Goal: Obtain resource: Obtain resource

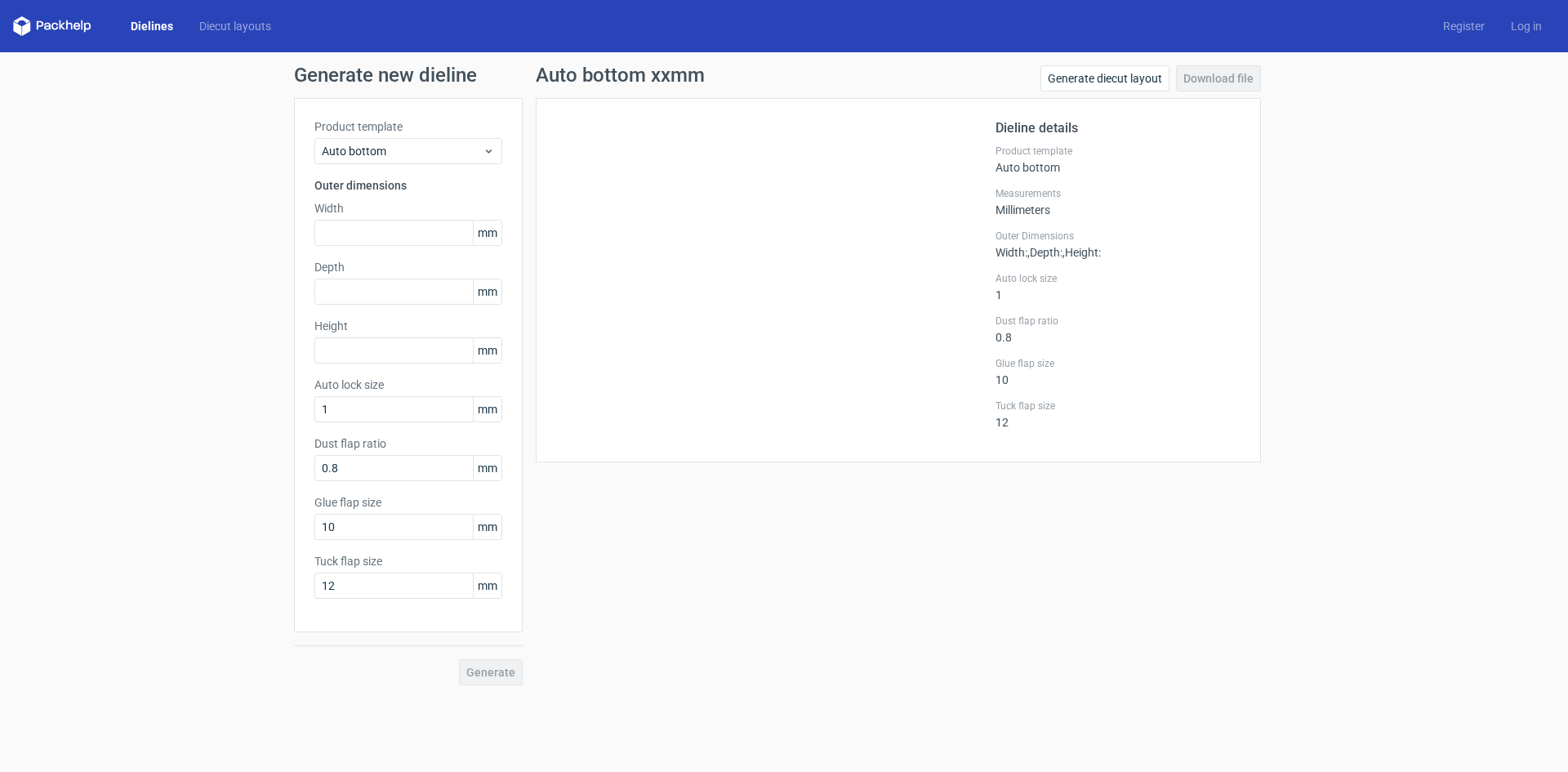
drag, startPoint x: 159, startPoint y: 26, endPoint x: 155, endPoint y: 13, distance: 13.6
click at [159, 26] on link "Dielines" at bounding box center [151, 26] width 69 height 16
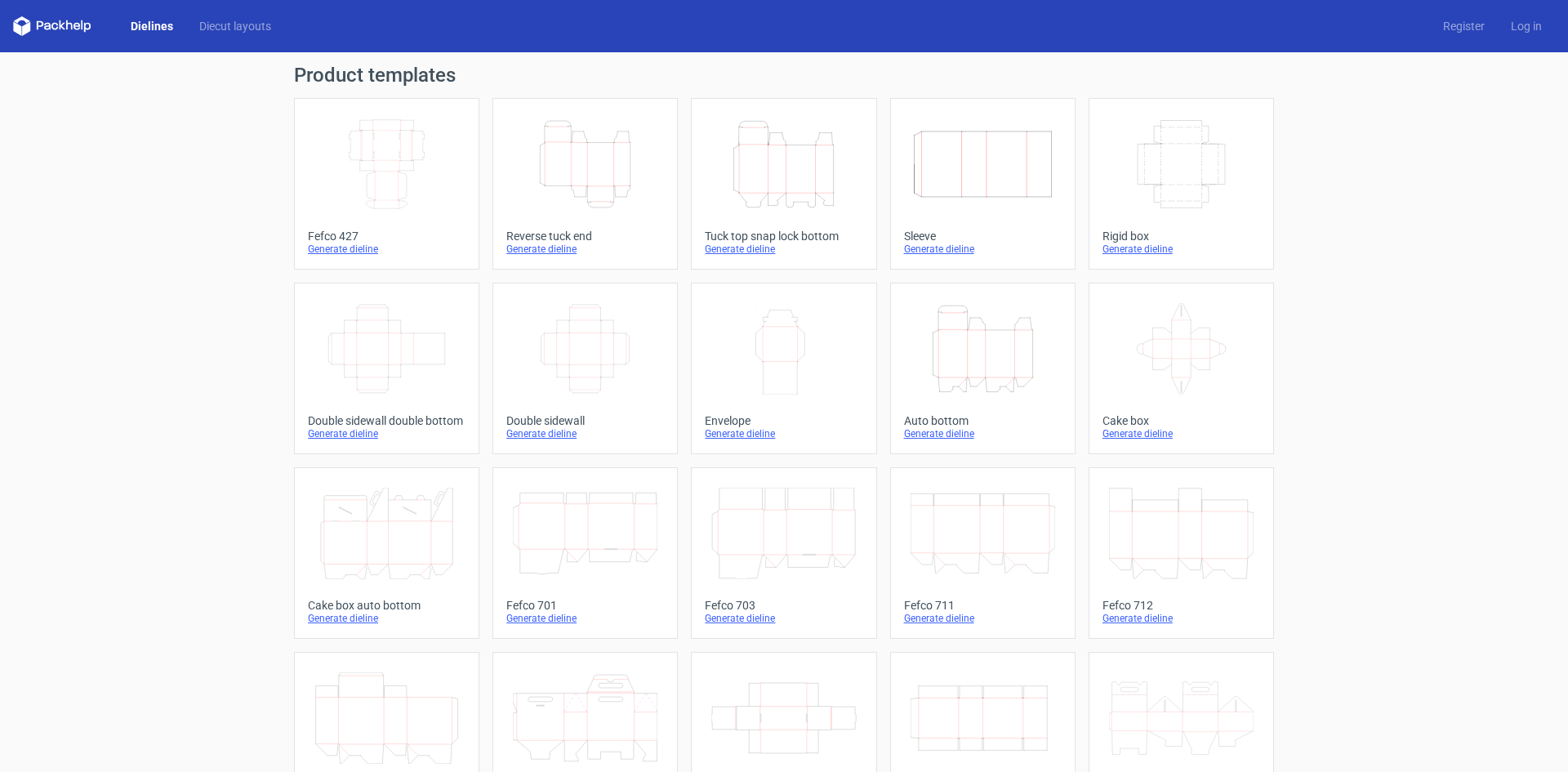
click at [784, 125] on icon "Height Depth Width" at bounding box center [784, 163] width 144 height 91
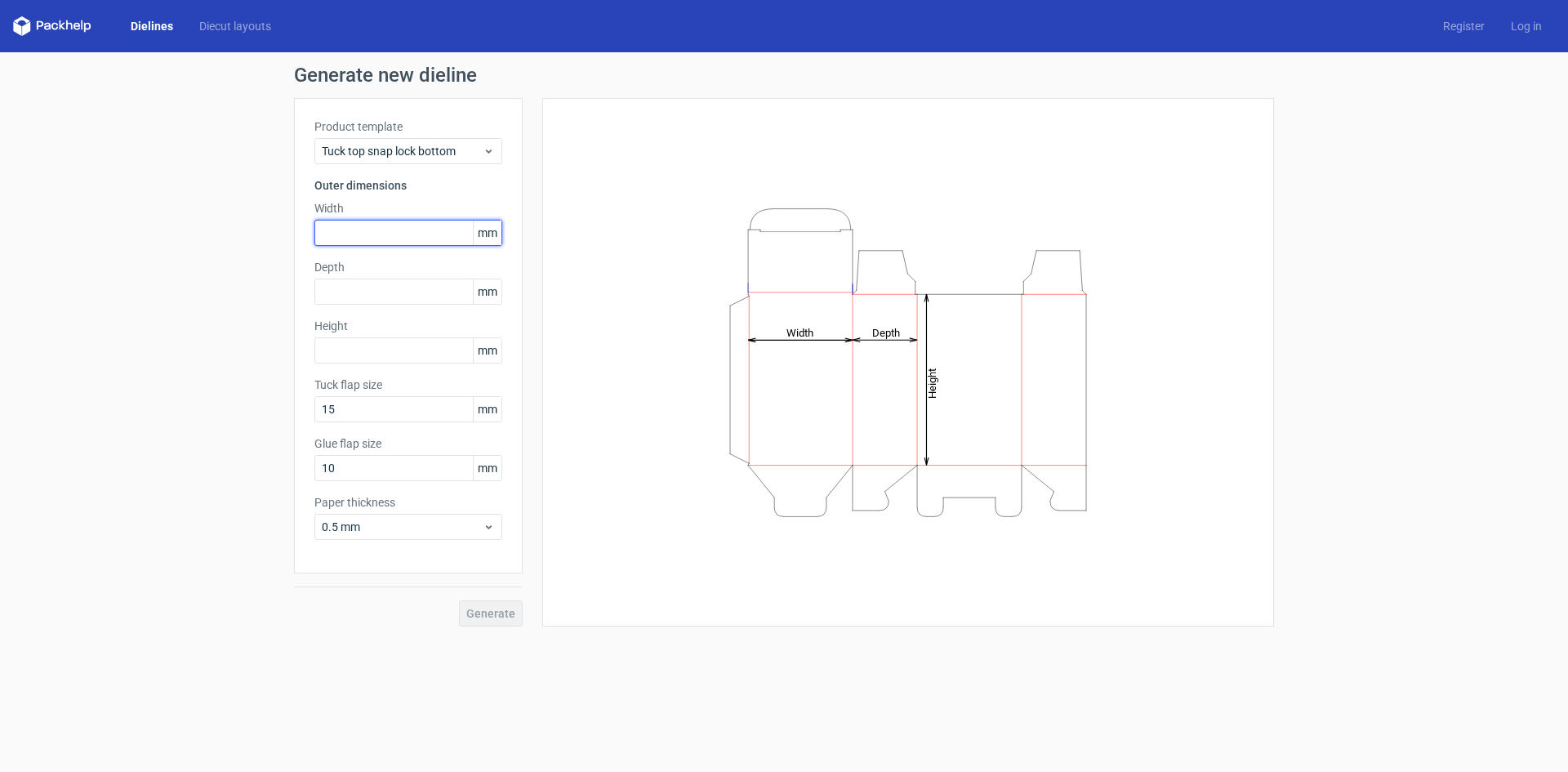
click at [340, 244] on input "text" at bounding box center [408, 233] width 188 height 26
type input "235"
type input "150"
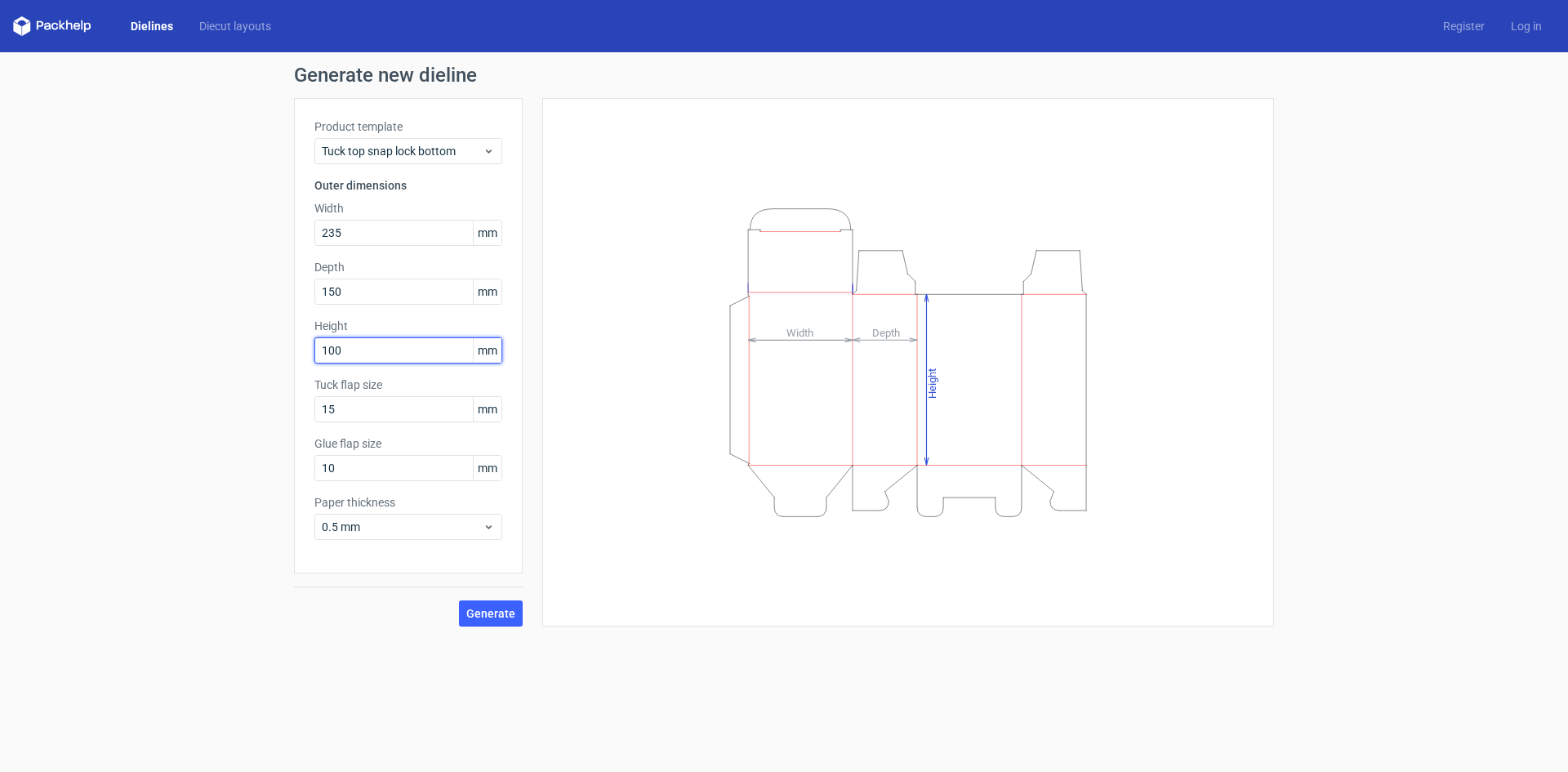
type input "100"
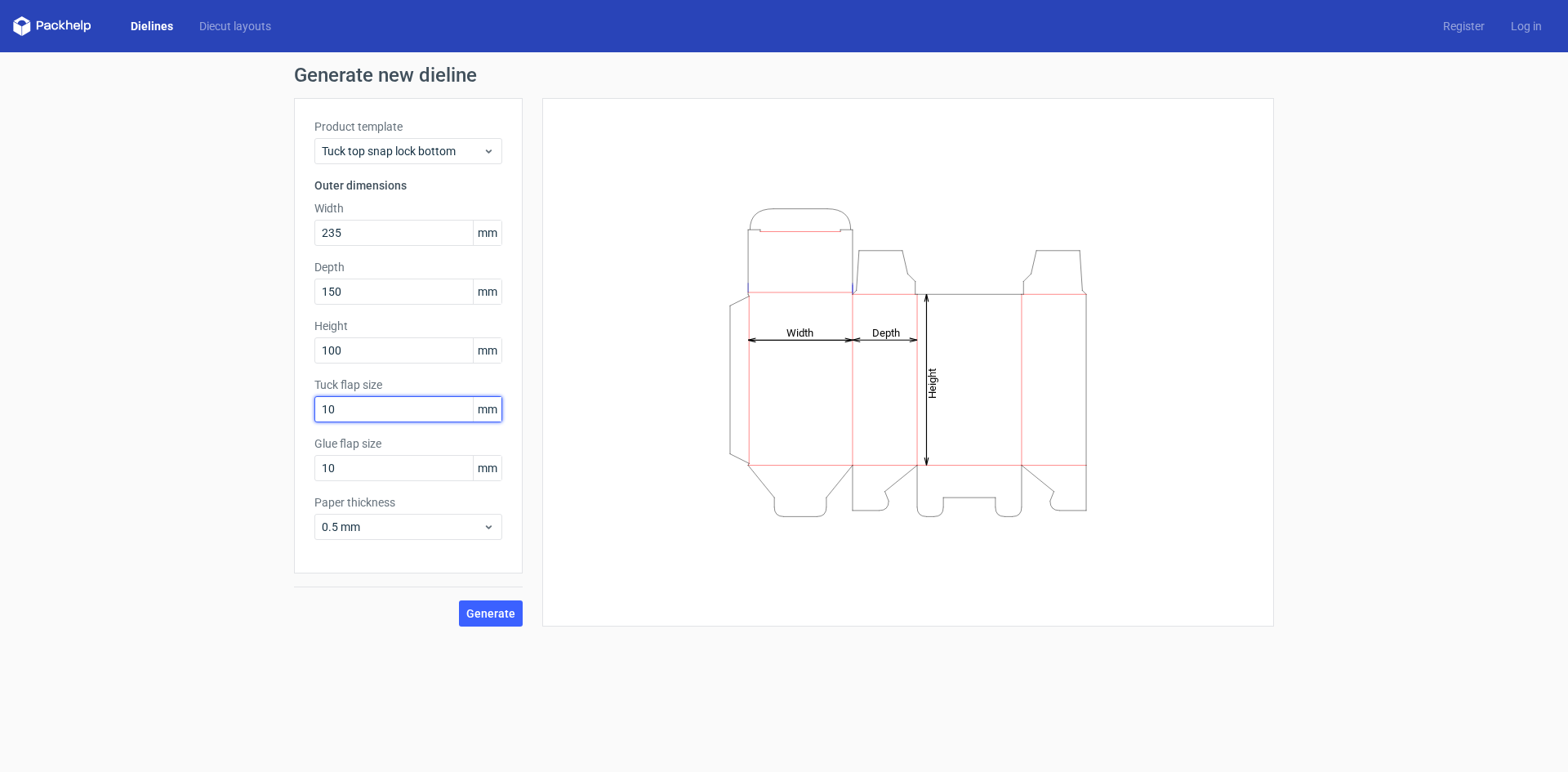
type input "10"
click at [422, 513] on div "Paper thickness 0.5 mm" at bounding box center [408, 517] width 188 height 46
click at [420, 524] on span "0.5 mm" at bounding box center [402, 527] width 160 height 16
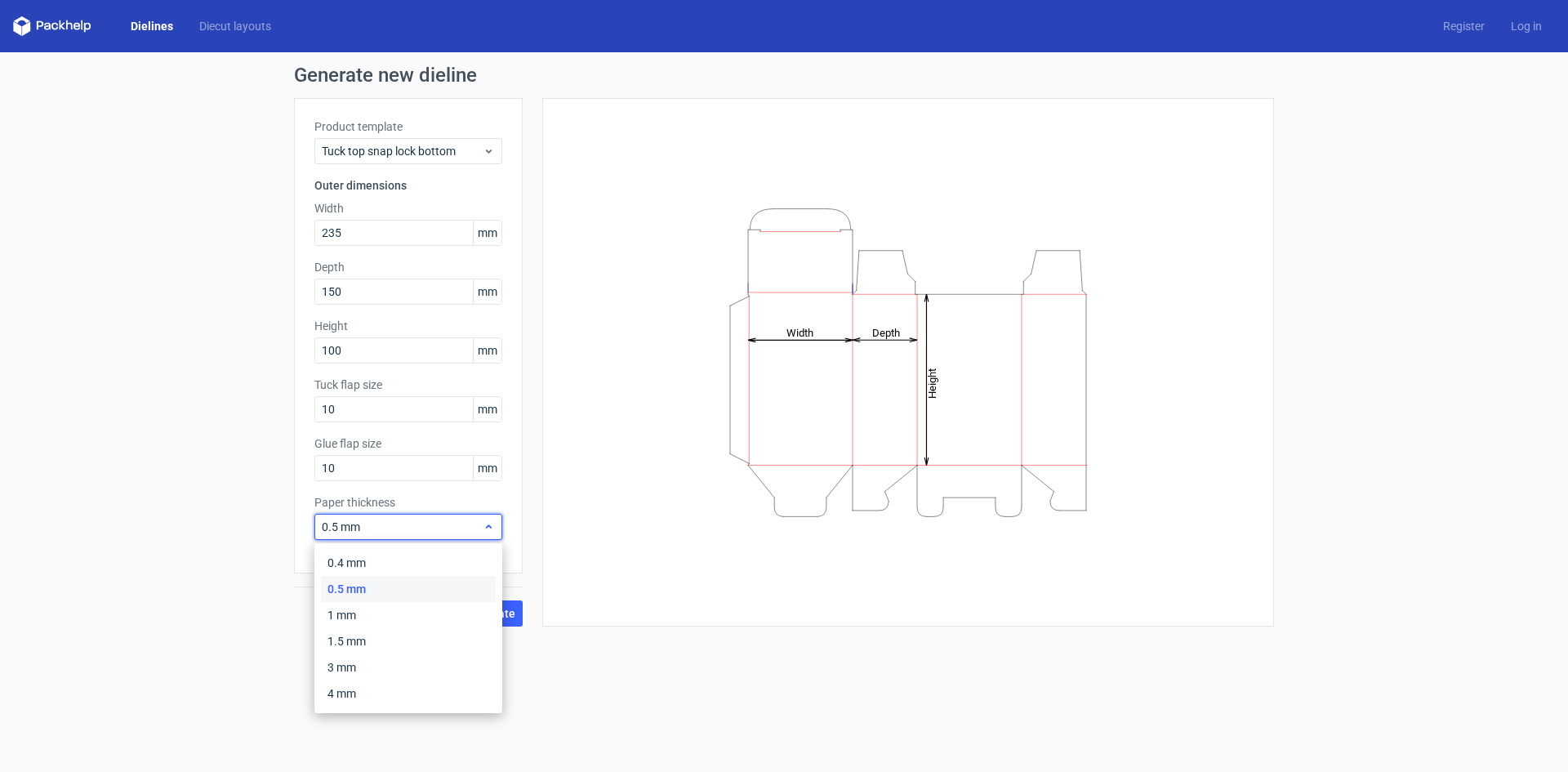
click at [420, 524] on span "0.5 mm" at bounding box center [402, 527] width 160 height 16
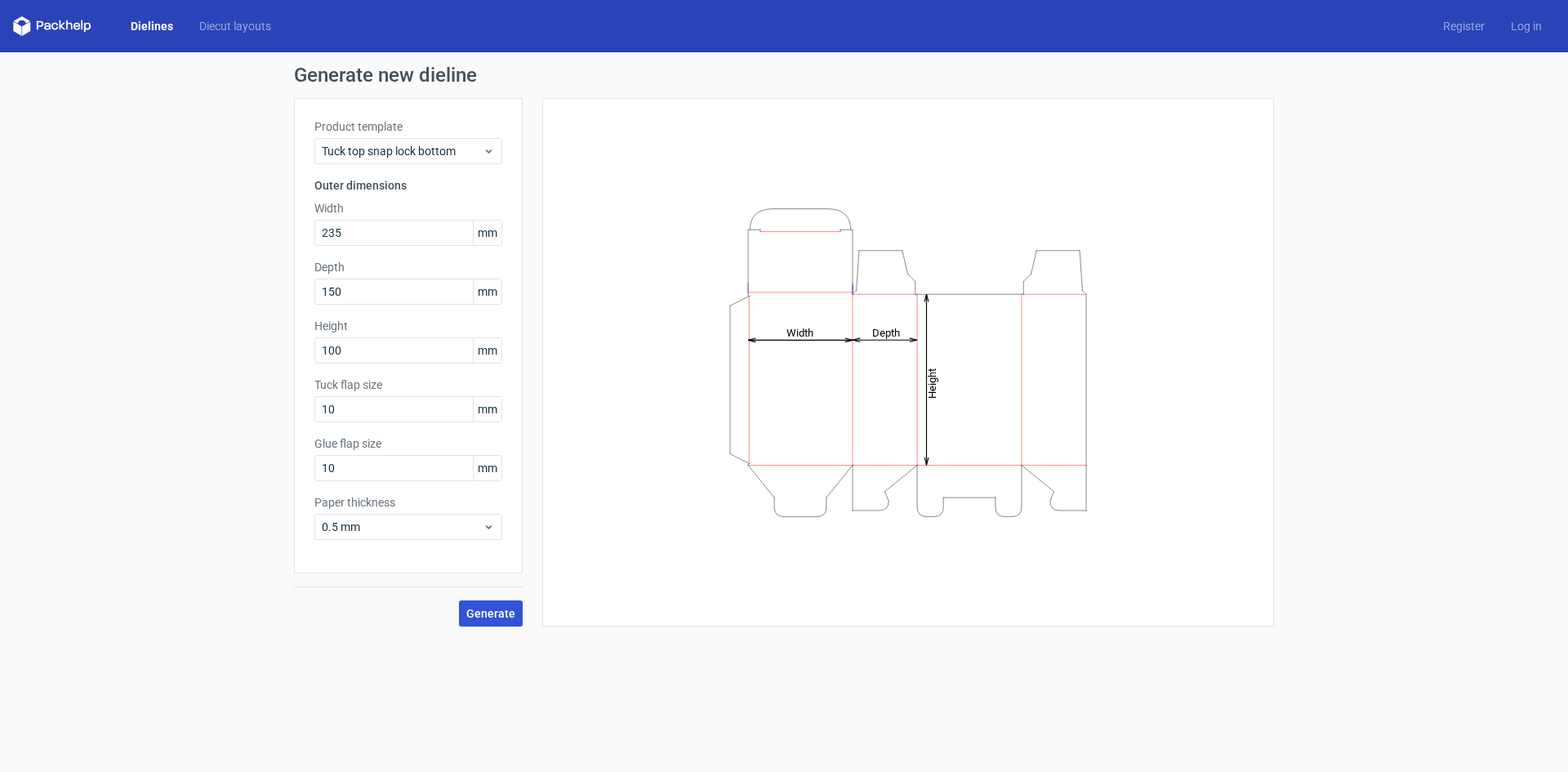
click at [479, 601] on button "Generate" at bounding box center [491, 613] width 64 height 26
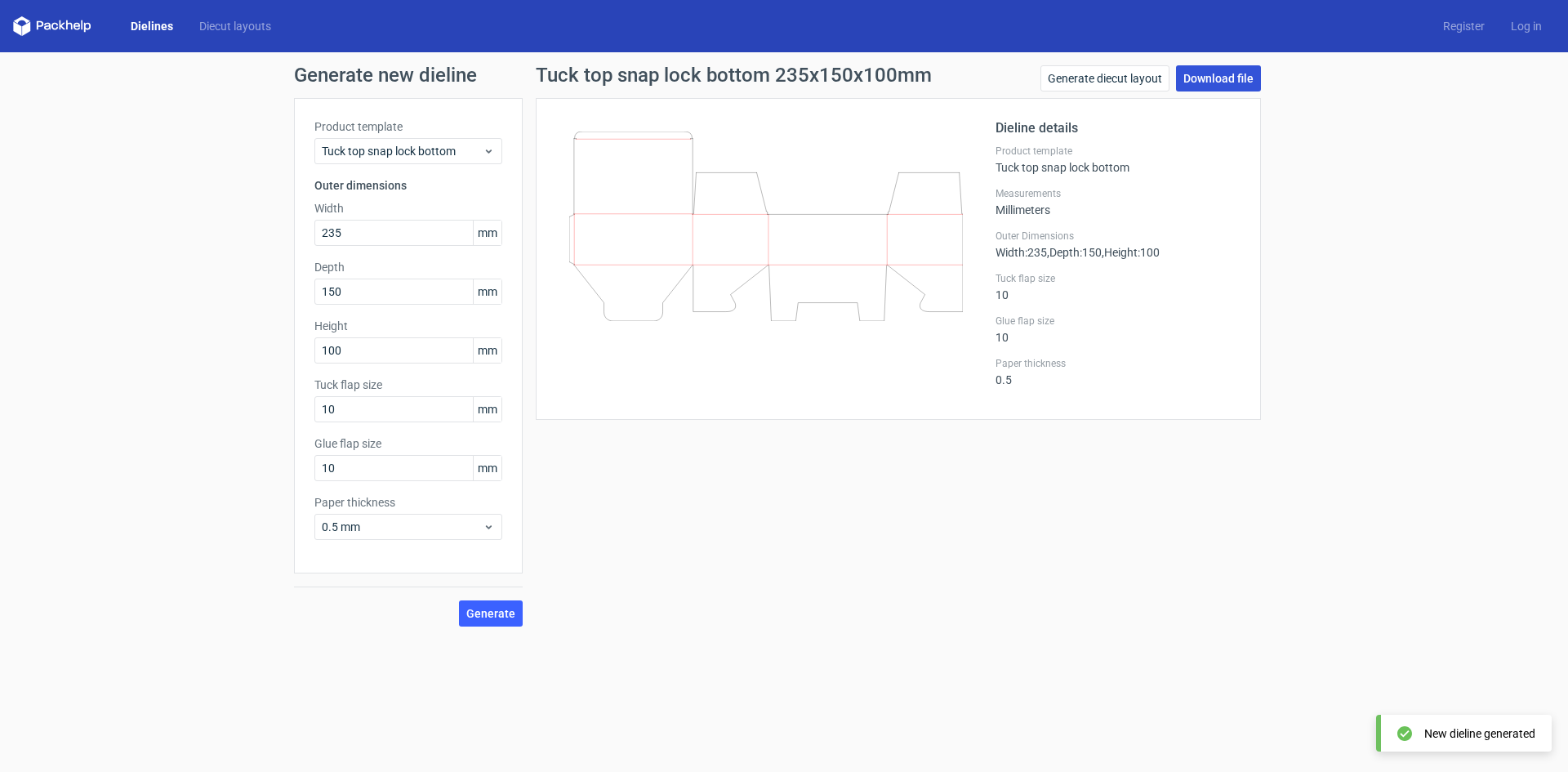
click at [1191, 83] on link "Download file" at bounding box center [1218, 78] width 85 height 26
